Goal: Task Accomplishment & Management: Manage account settings

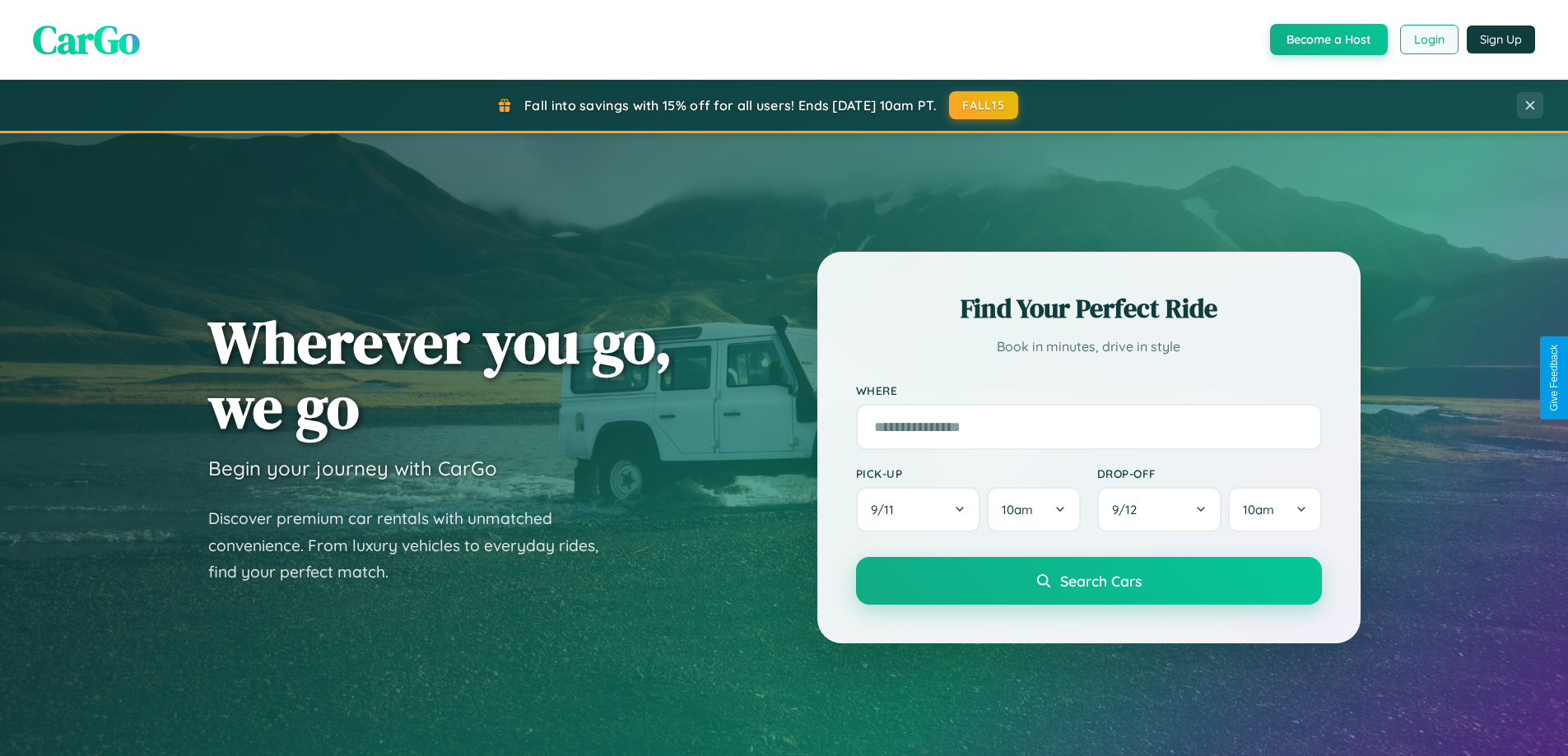
click at [1428, 40] on button "Login" at bounding box center [1430, 39] width 58 height 29
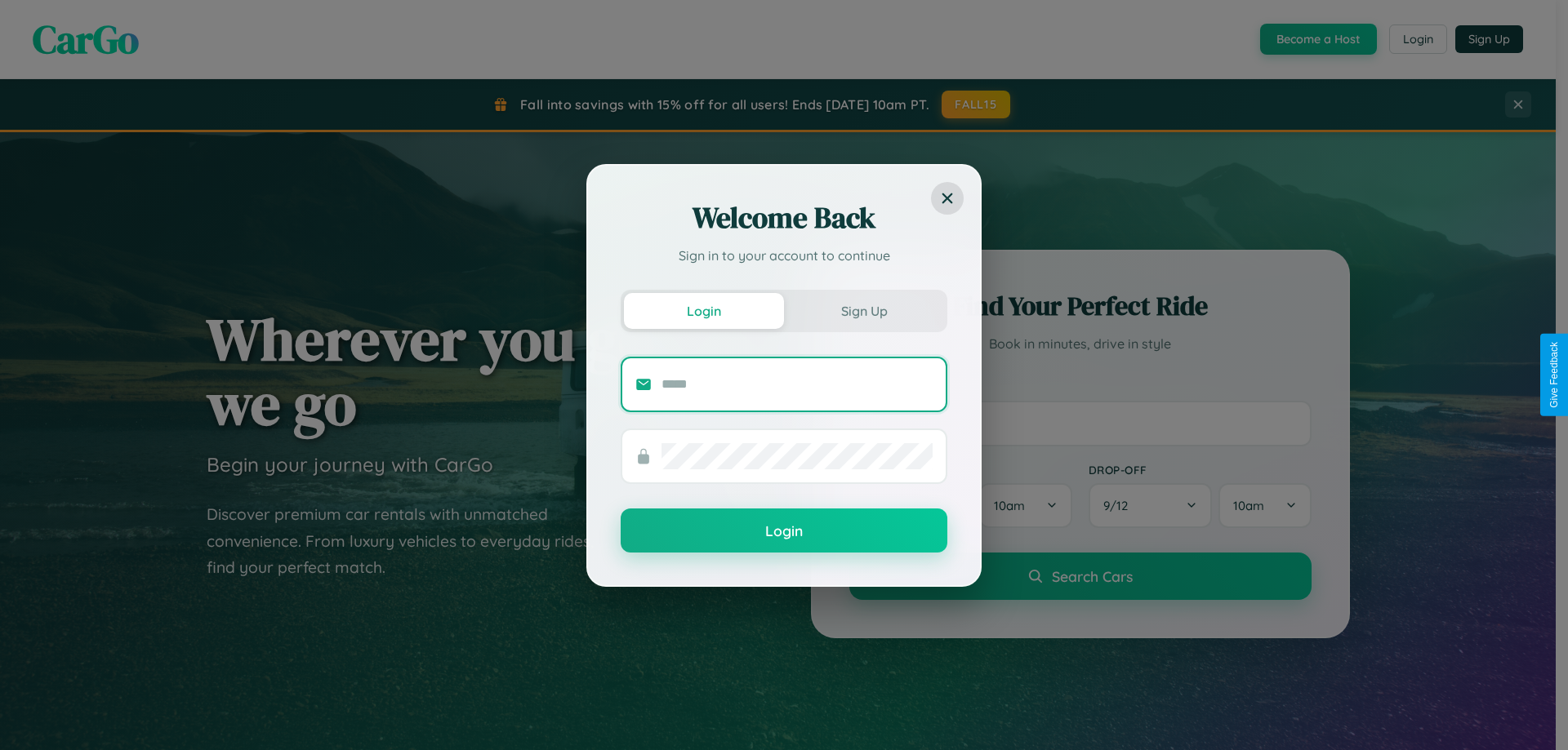
click at [797, 383] on input "text" at bounding box center [797, 384] width 271 height 26
type input "**********"
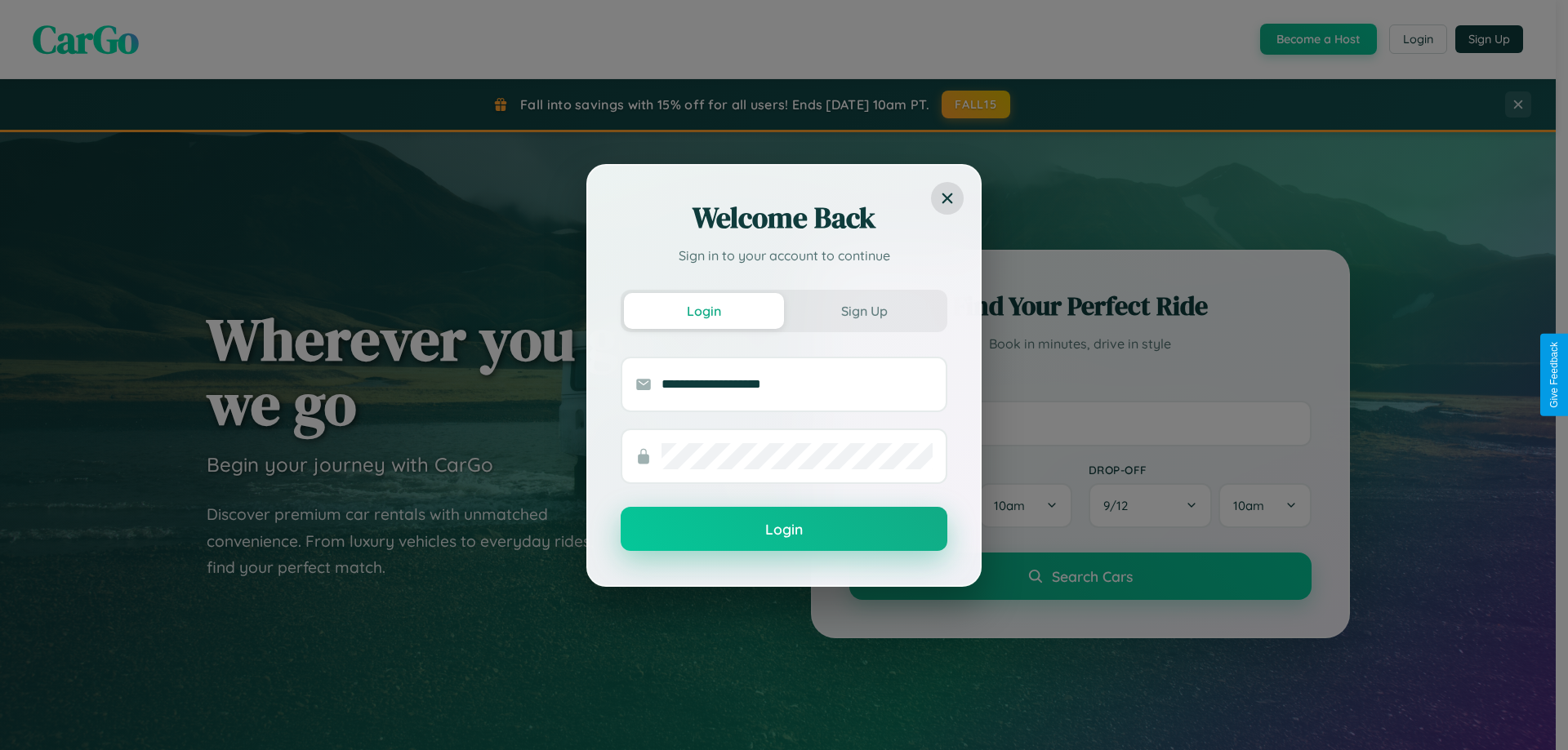
click at [784, 530] on button "Login" at bounding box center [784, 529] width 326 height 44
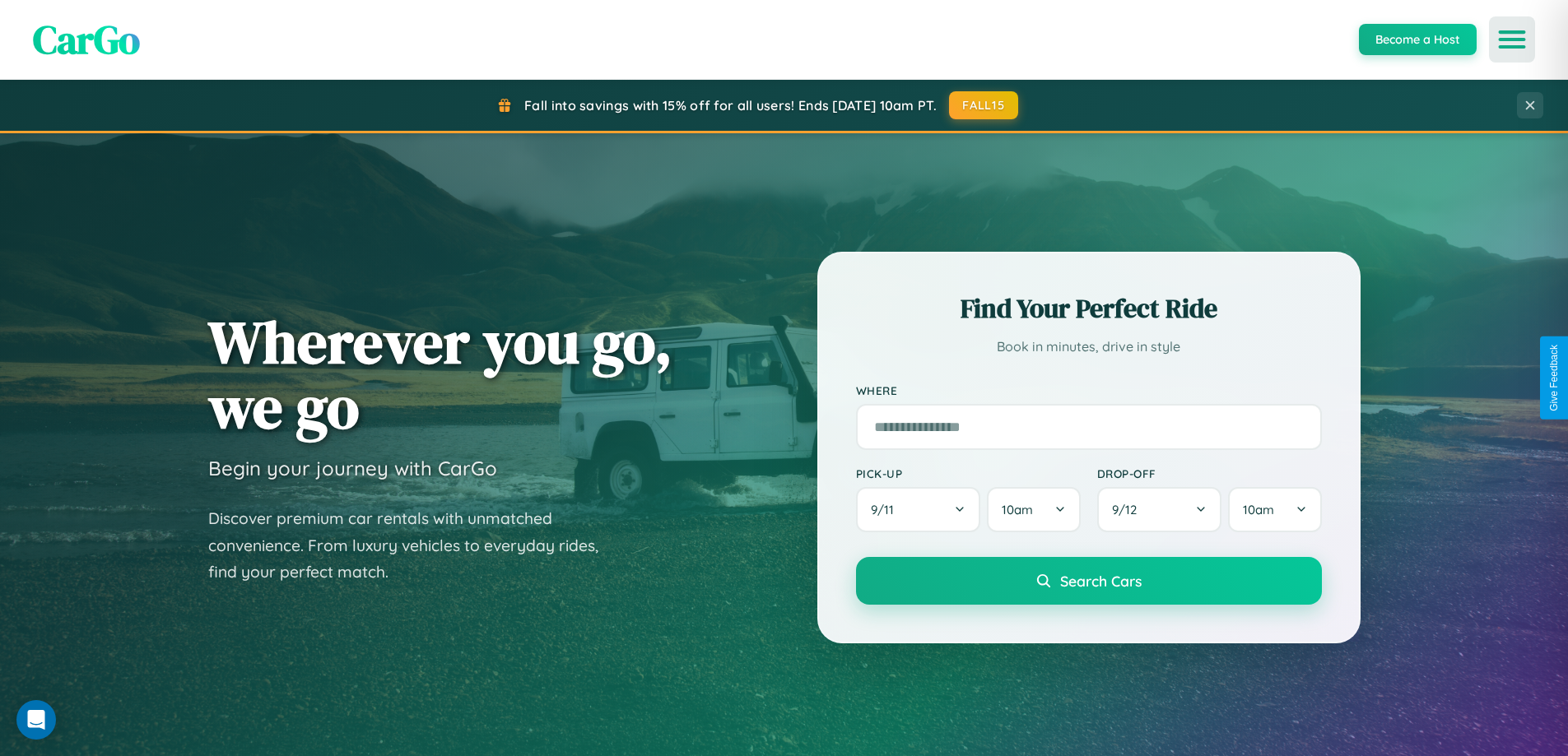
click at [1513, 40] on icon "Open menu" at bounding box center [1513, 39] width 24 height 15
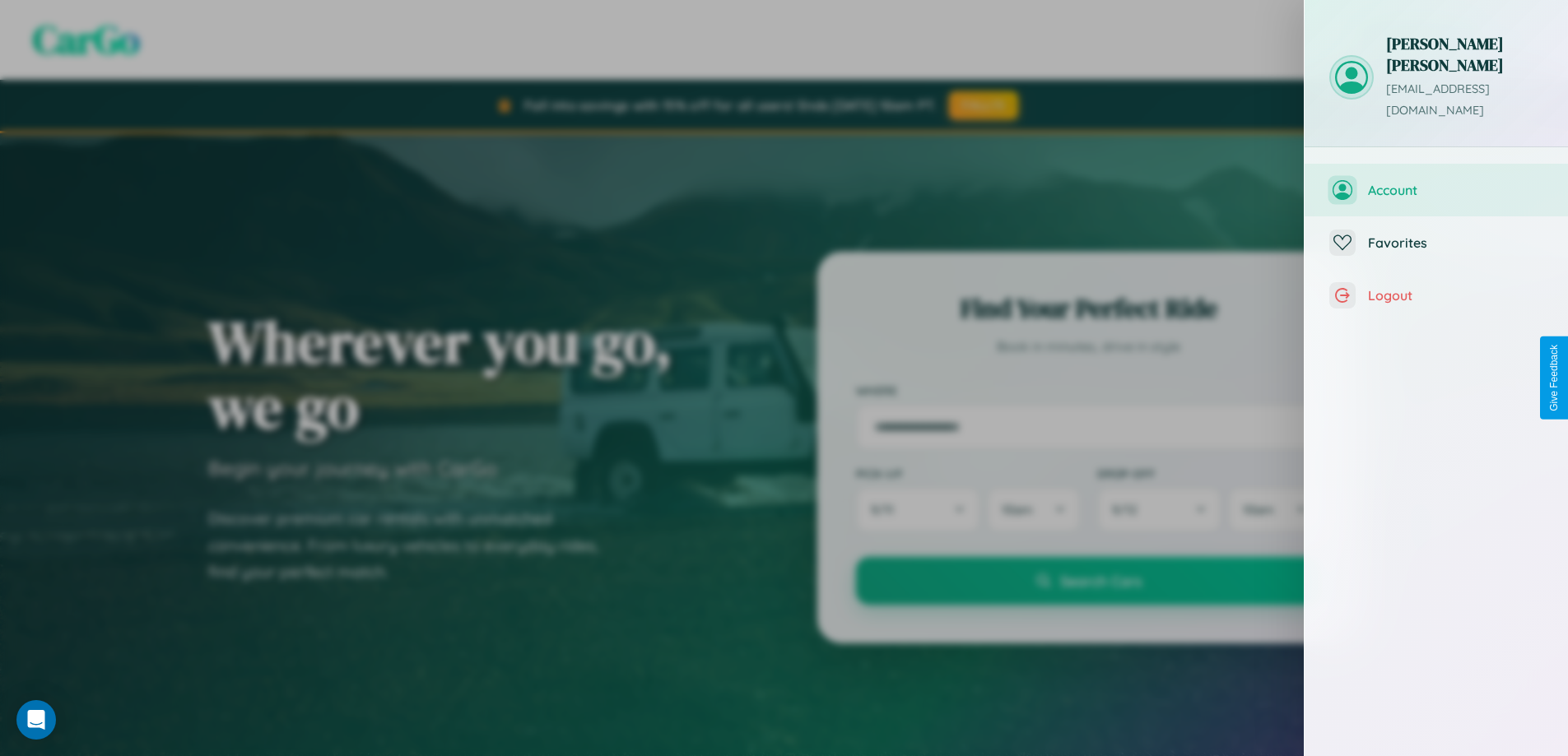
click at [1437, 182] on span "Account" at bounding box center [1456, 190] width 175 height 17
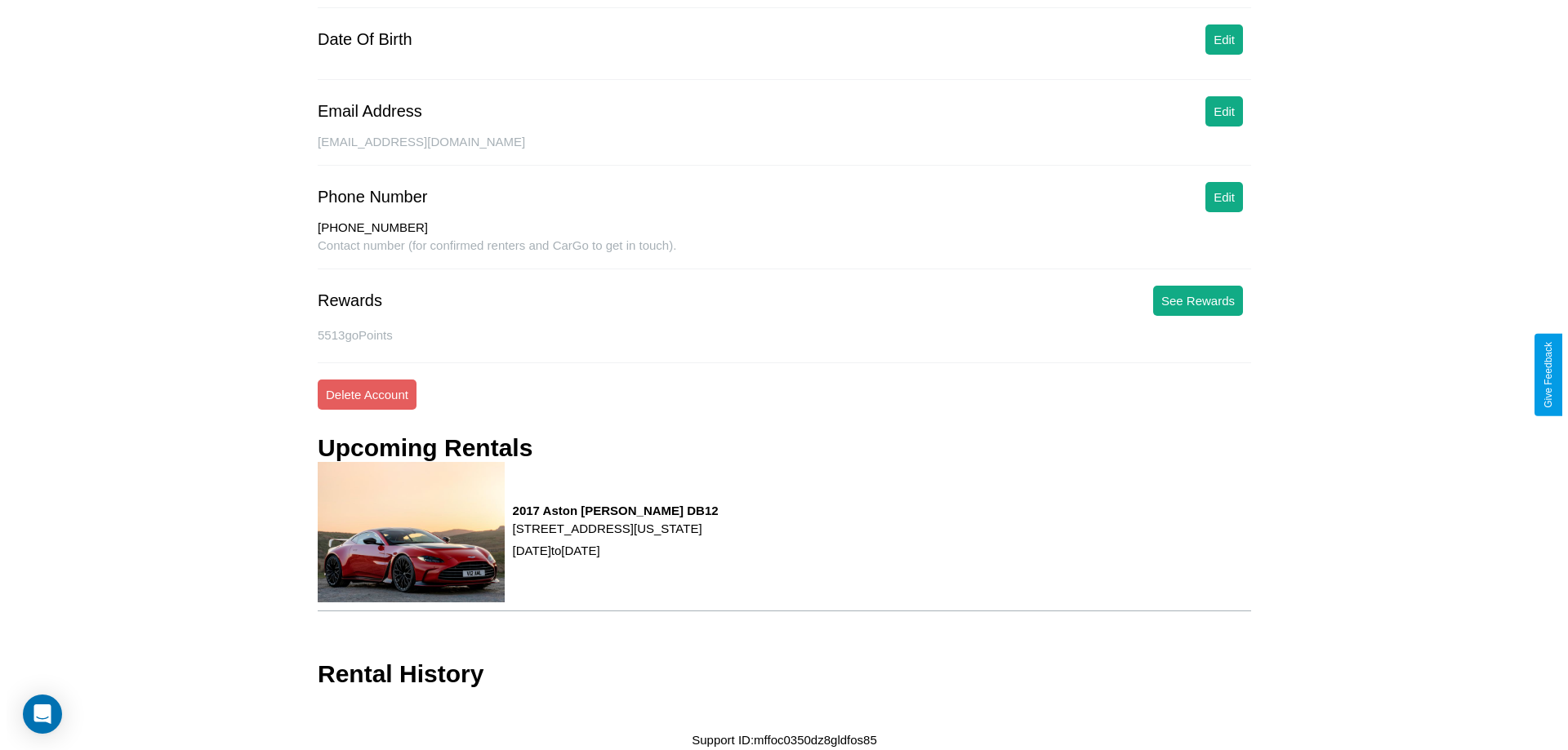
scroll to position [203, 0]
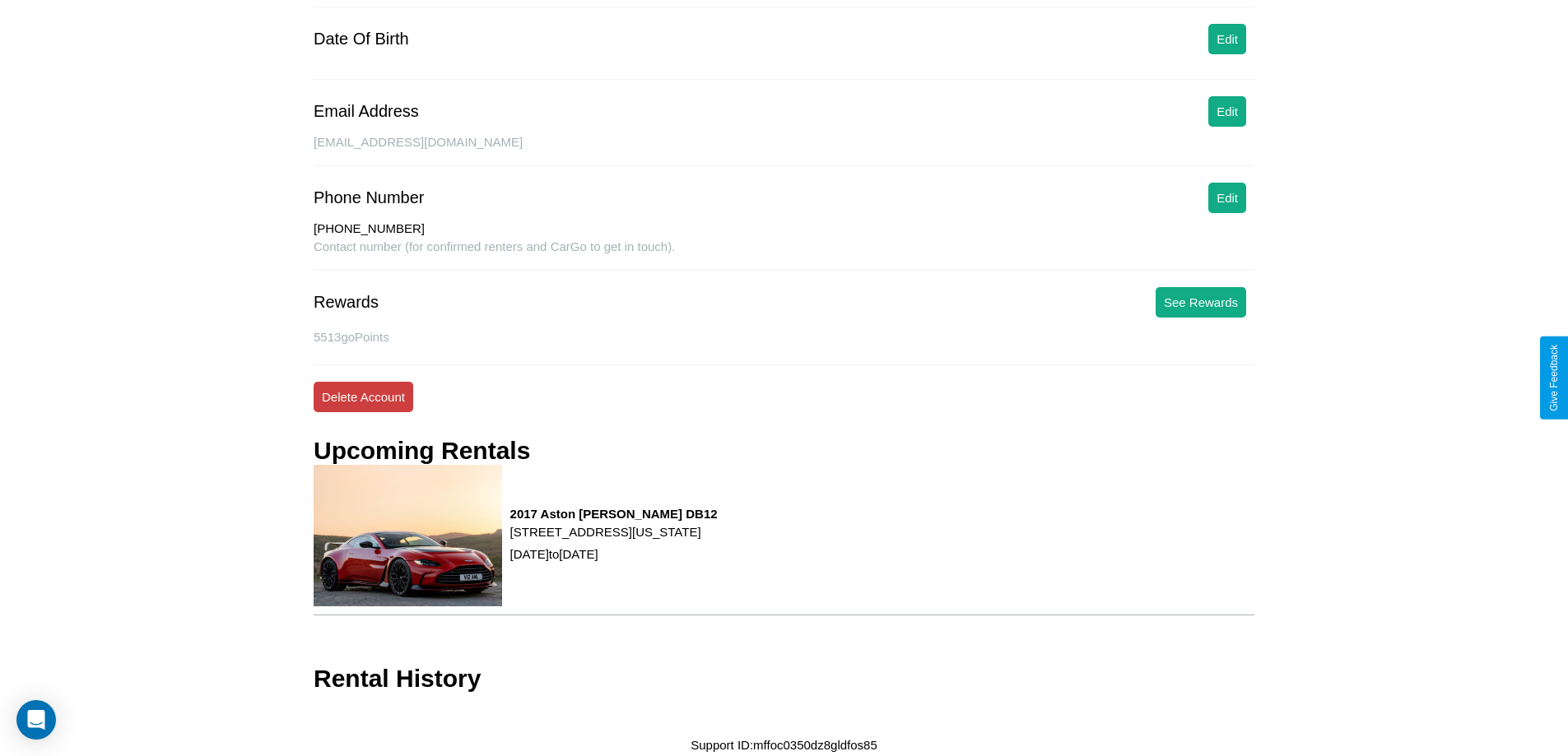
click at [363, 397] on button "Delete Account" at bounding box center [363, 396] width 99 height 30
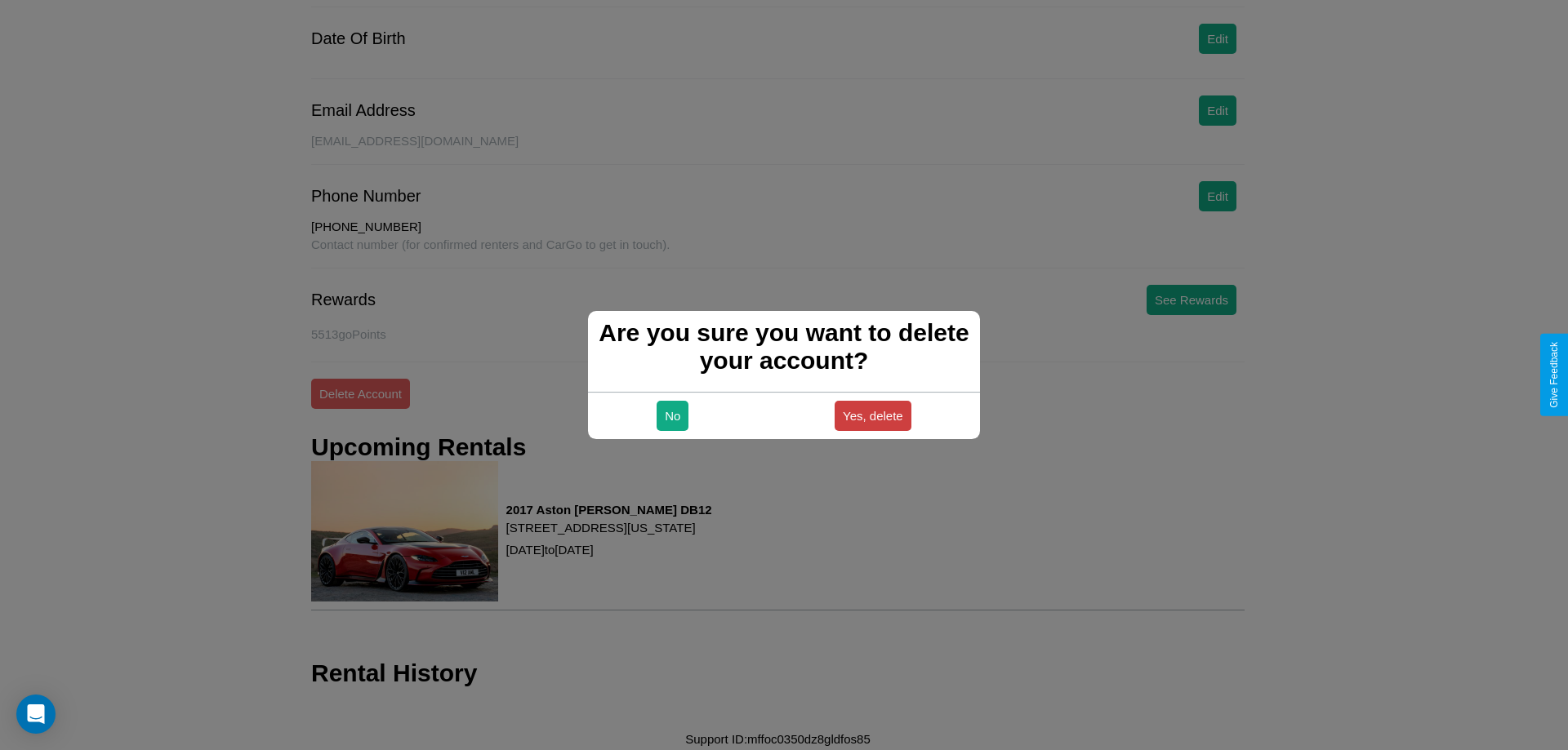
click at [872, 415] on button "Yes, delete" at bounding box center [872, 415] width 76 height 30
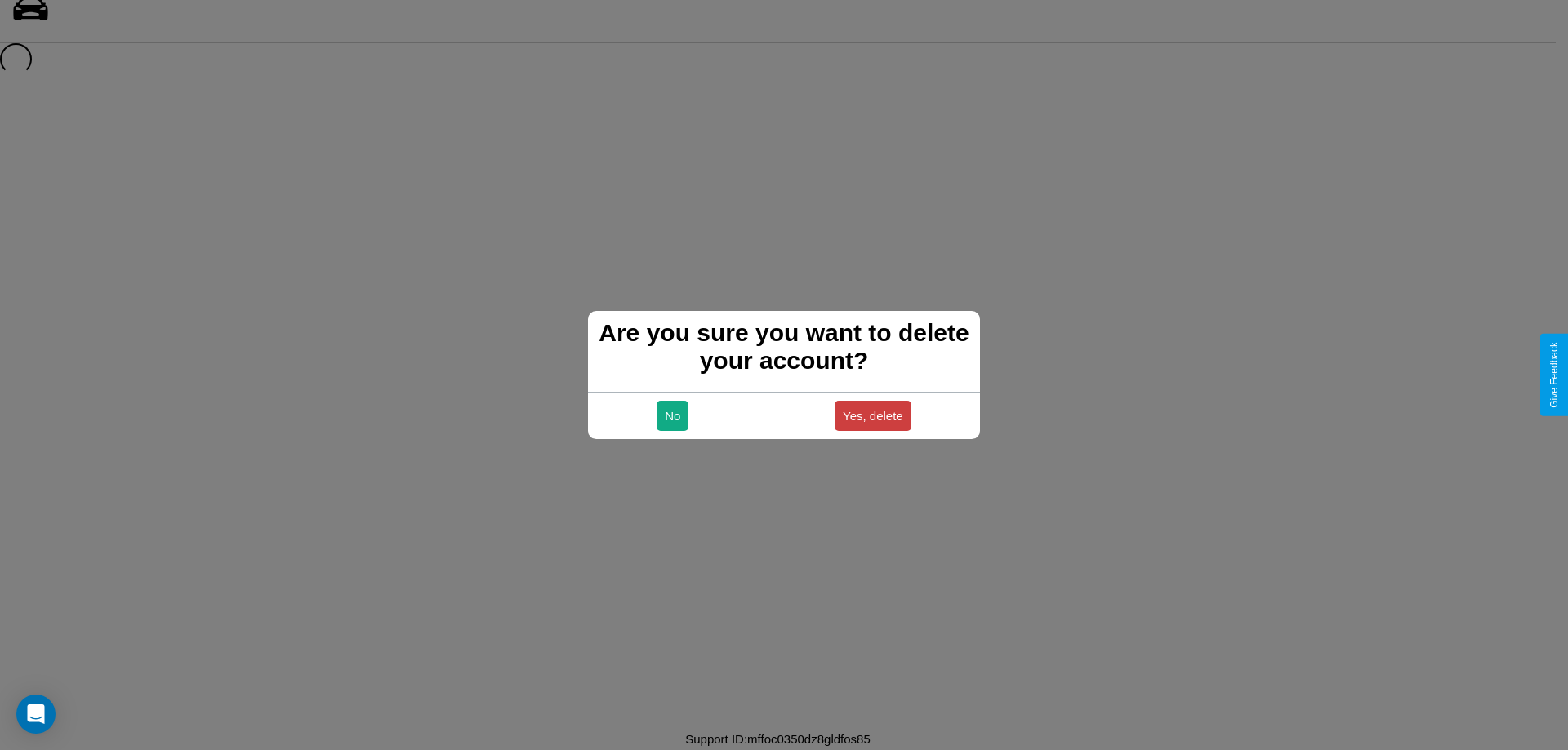
scroll to position [22, 0]
